Goal: Task Accomplishment & Management: Manage account settings

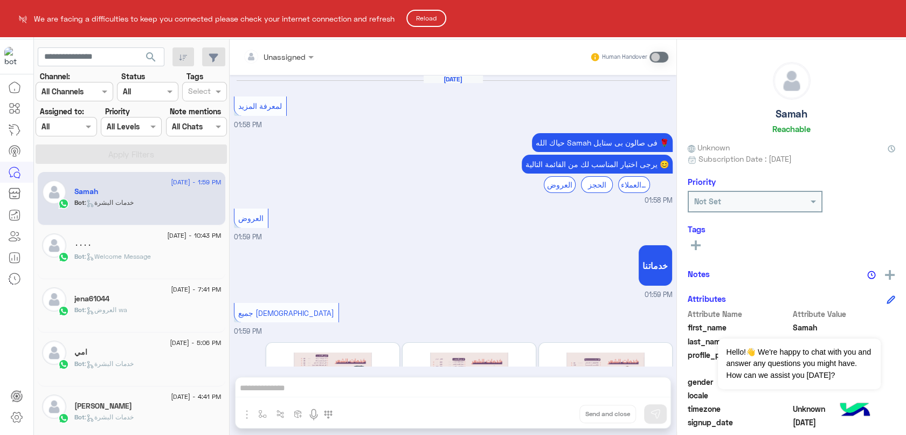
scroll to position [134, 0]
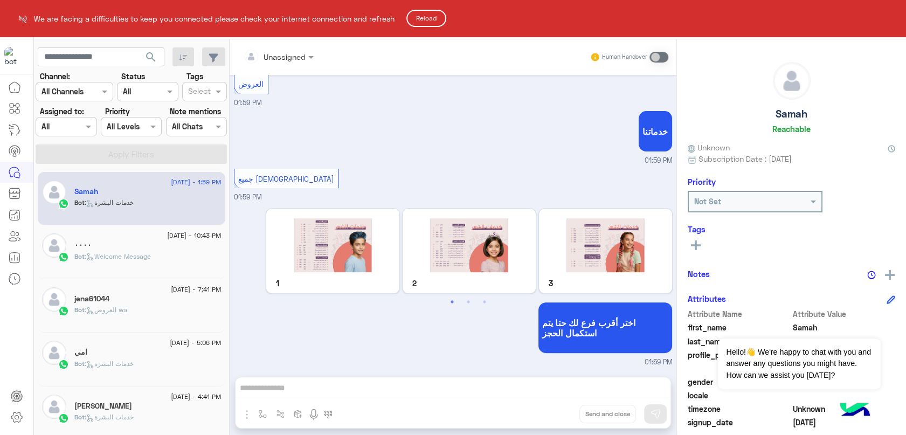
drag, startPoint x: 0, startPoint y: 0, endPoint x: 430, endPoint y: 14, distance: 429.9
click at [430, 14] on button "Reload" at bounding box center [427, 18] width 40 height 17
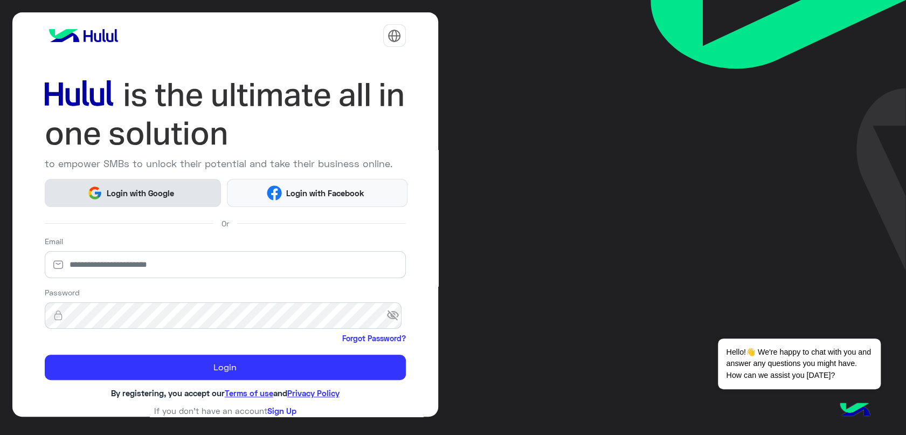
click at [180, 202] on button "Login with Google" at bounding box center [133, 192] width 177 height 27
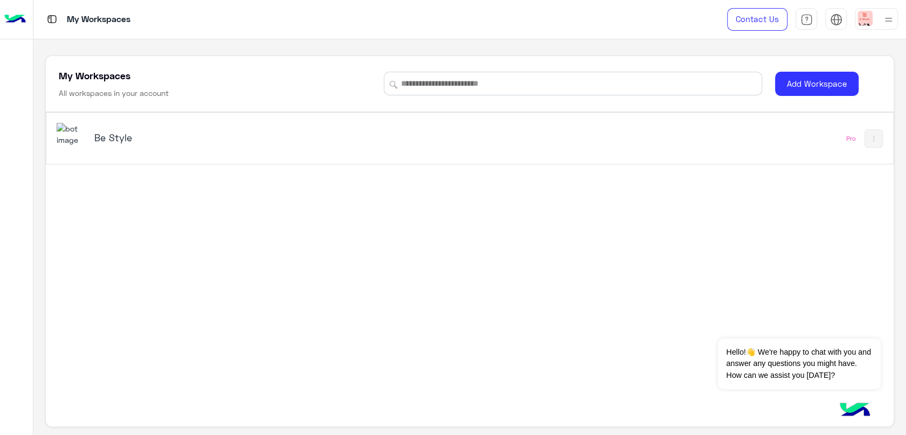
click at [512, 127] on div "Be Style" at bounding box center [305, 138] width 496 height 31
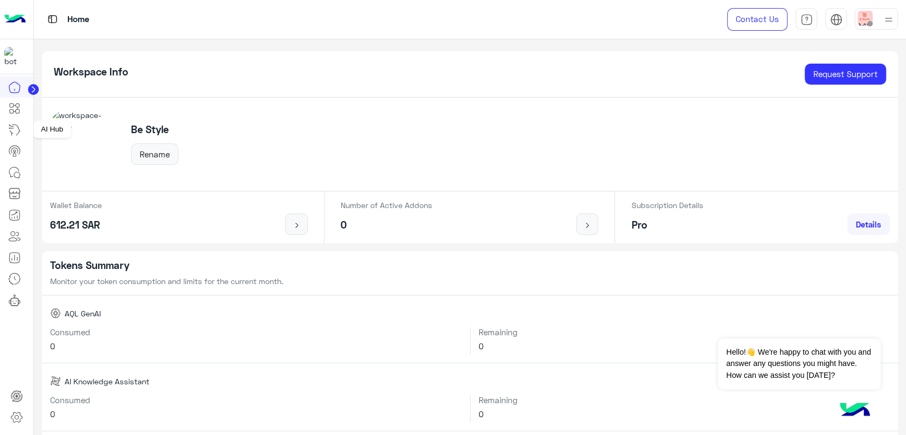
click at [16, 132] on icon at bounding box center [14, 129] width 13 height 13
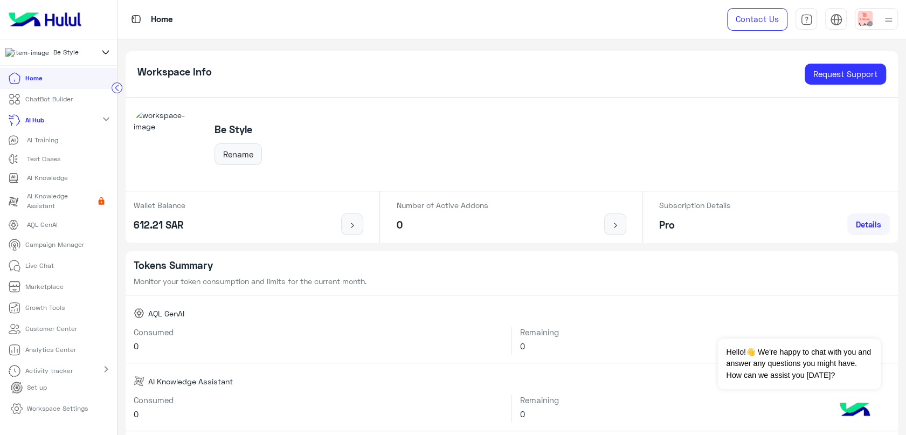
click at [30, 83] on p "Home" at bounding box center [33, 78] width 17 height 10
click at [116, 88] on circle at bounding box center [117, 88] width 10 height 10
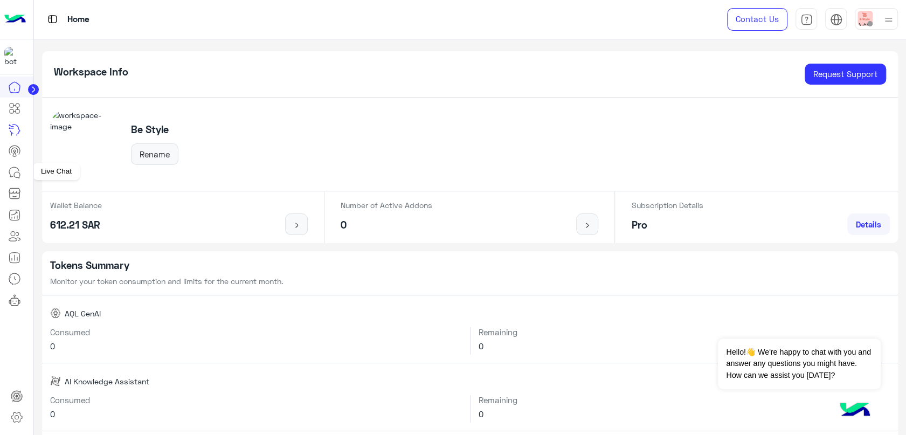
click at [16, 168] on icon at bounding box center [14, 172] width 13 height 13
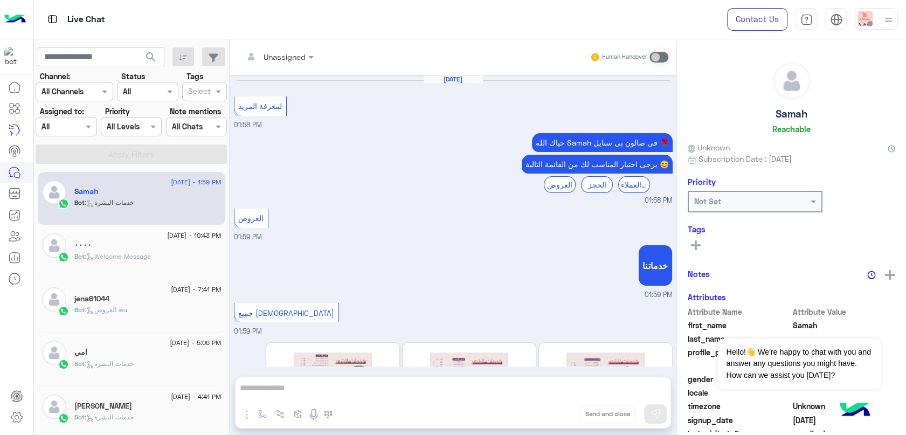
scroll to position [134, 0]
